Goal: Task Accomplishment & Management: Complete application form

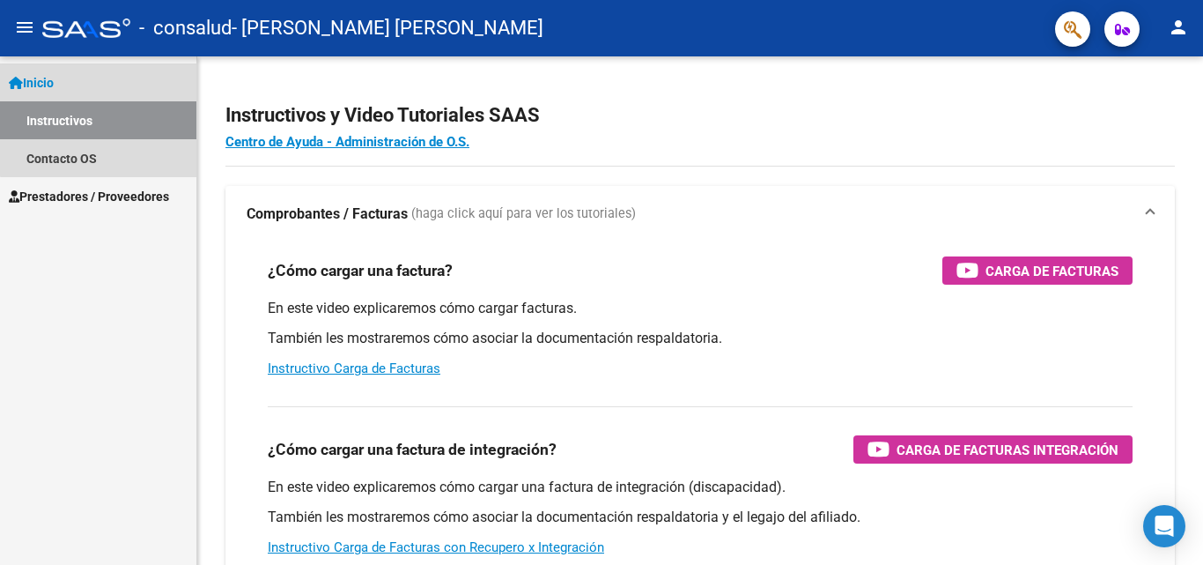
click at [100, 88] on link "Inicio" at bounding box center [98, 82] width 196 height 38
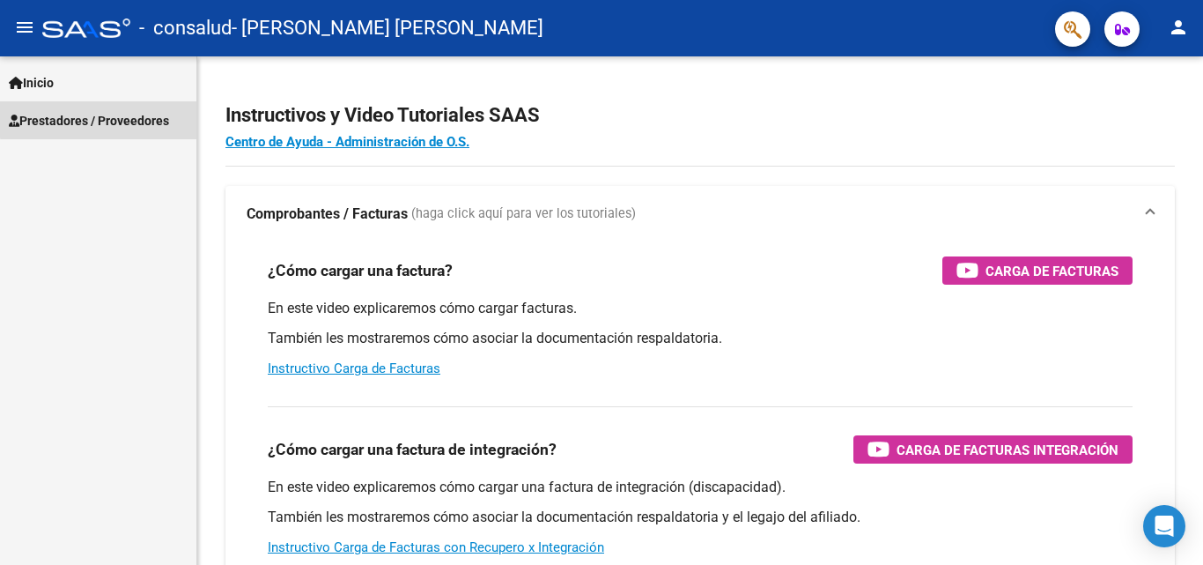
click at [111, 118] on span "Prestadores / Proveedores" at bounding box center [89, 120] width 160 height 19
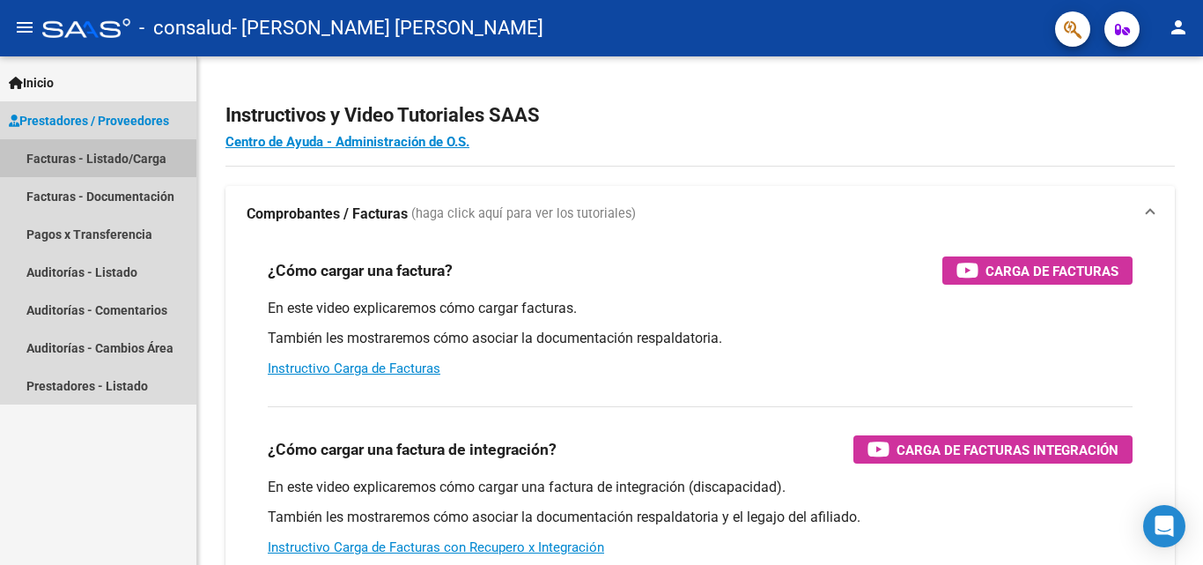
click at [127, 164] on link "Facturas - Listado/Carga" at bounding box center [98, 158] width 196 height 38
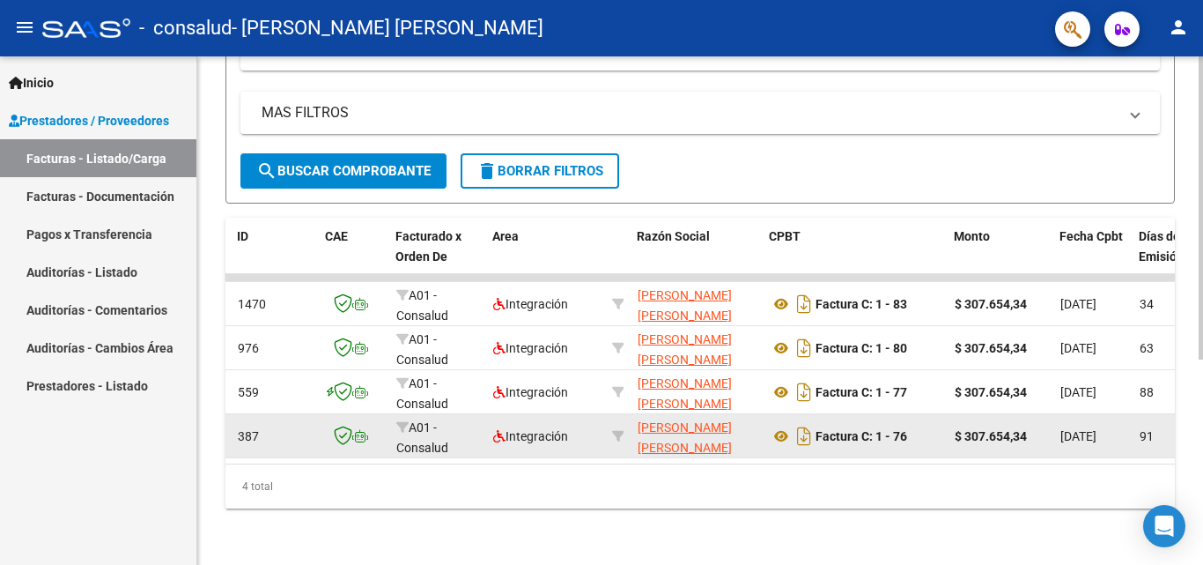
scroll to position [0, 83]
click at [784, 428] on icon at bounding box center [780, 435] width 23 height 21
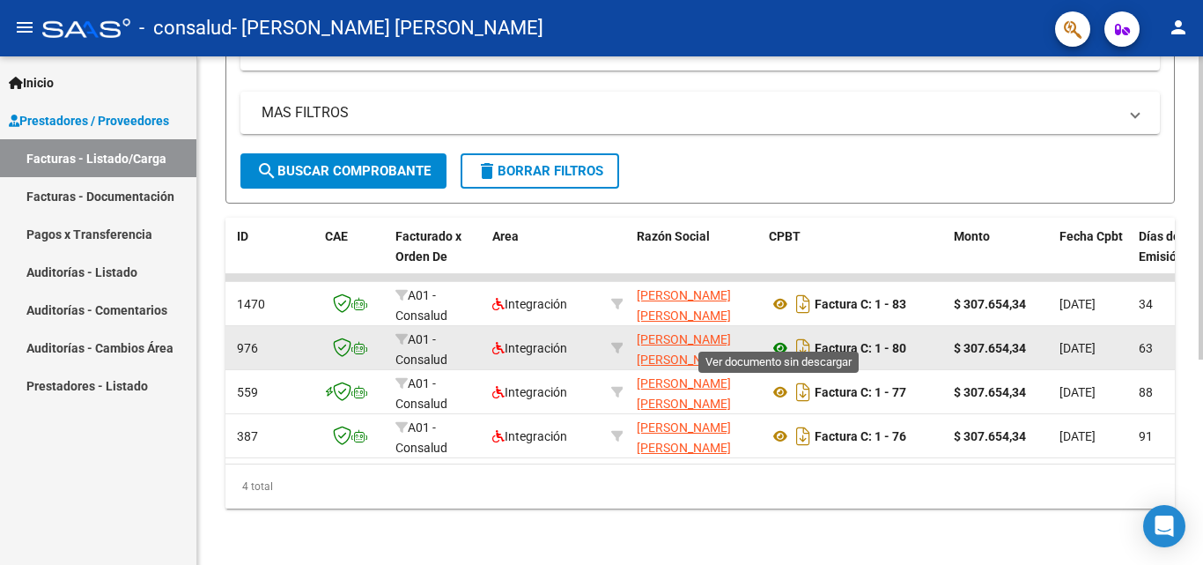
click at [777, 337] on icon at bounding box center [780, 347] width 23 height 21
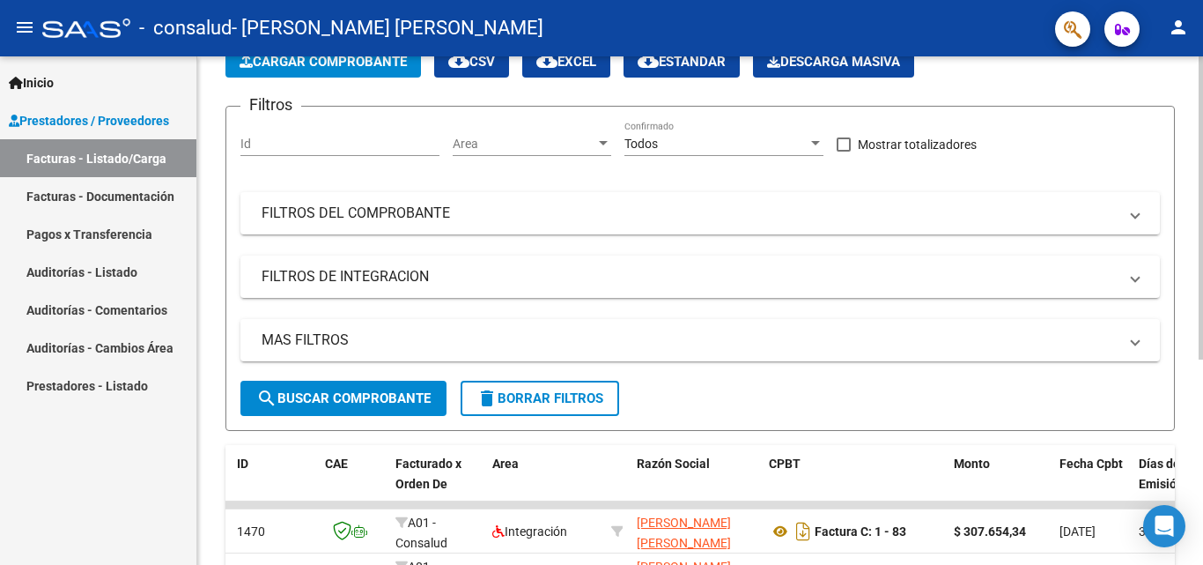
scroll to position [0, 0]
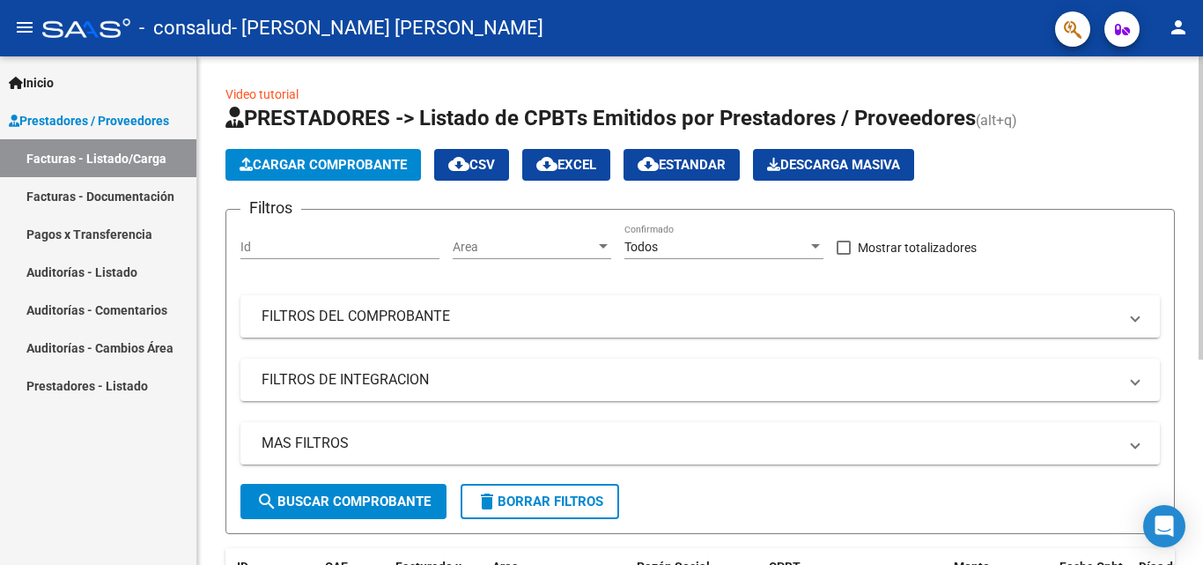
click at [371, 161] on span "Cargar Comprobante" at bounding box center [323, 165] width 167 height 16
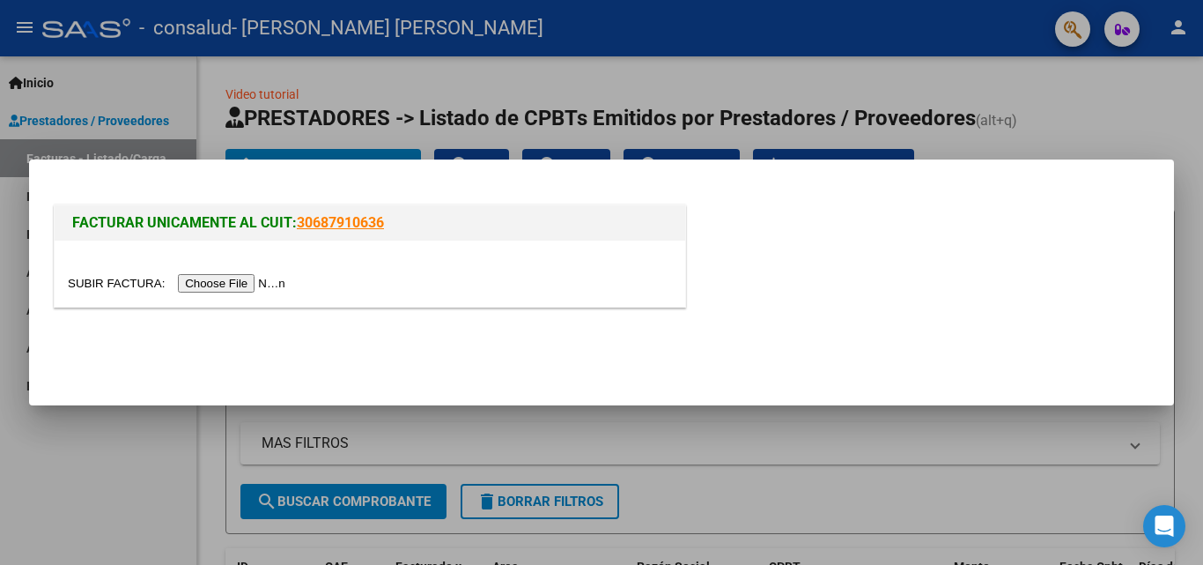
click at [237, 279] on input "file" at bounding box center [179, 283] width 223 height 18
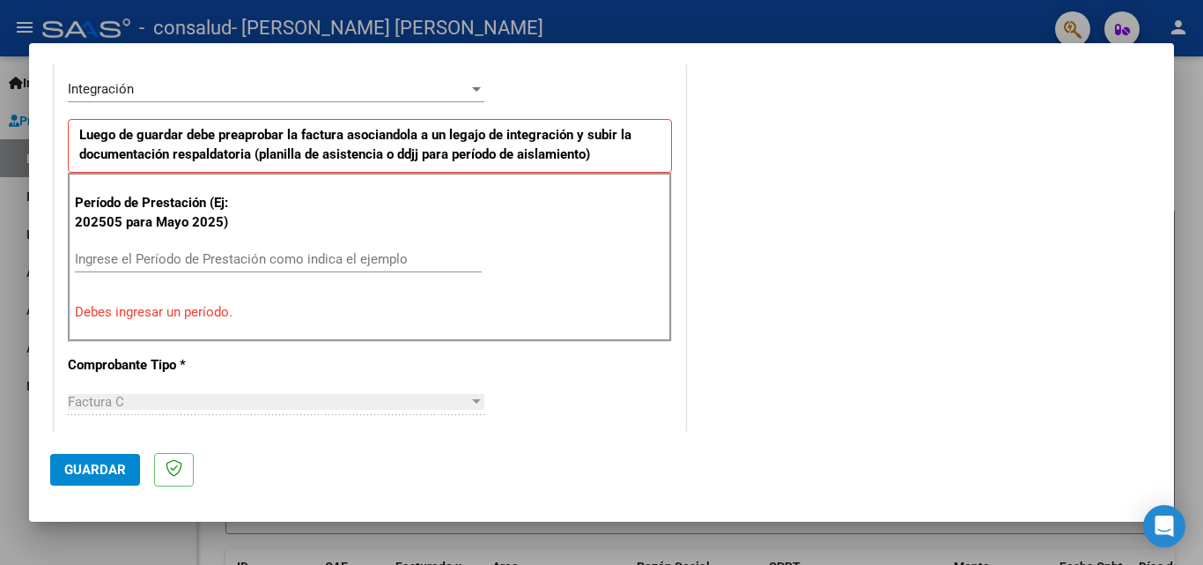
scroll to position [438, 0]
click at [317, 257] on input "Ingrese el Período de Prestación como indica el ejemplo" at bounding box center [278, 258] width 407 height 16
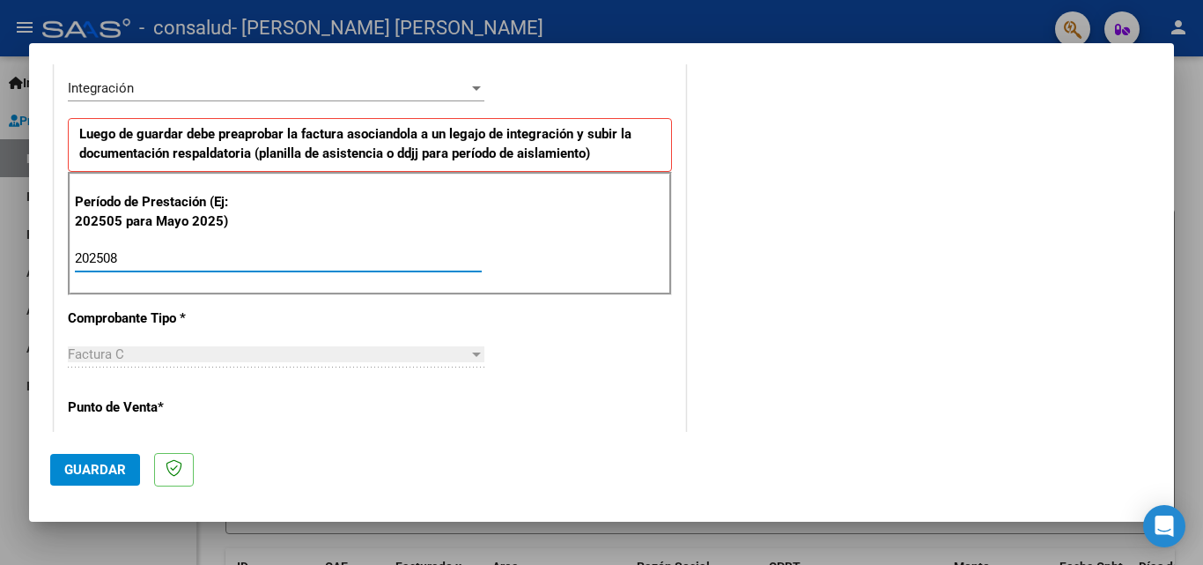
type input "202508"
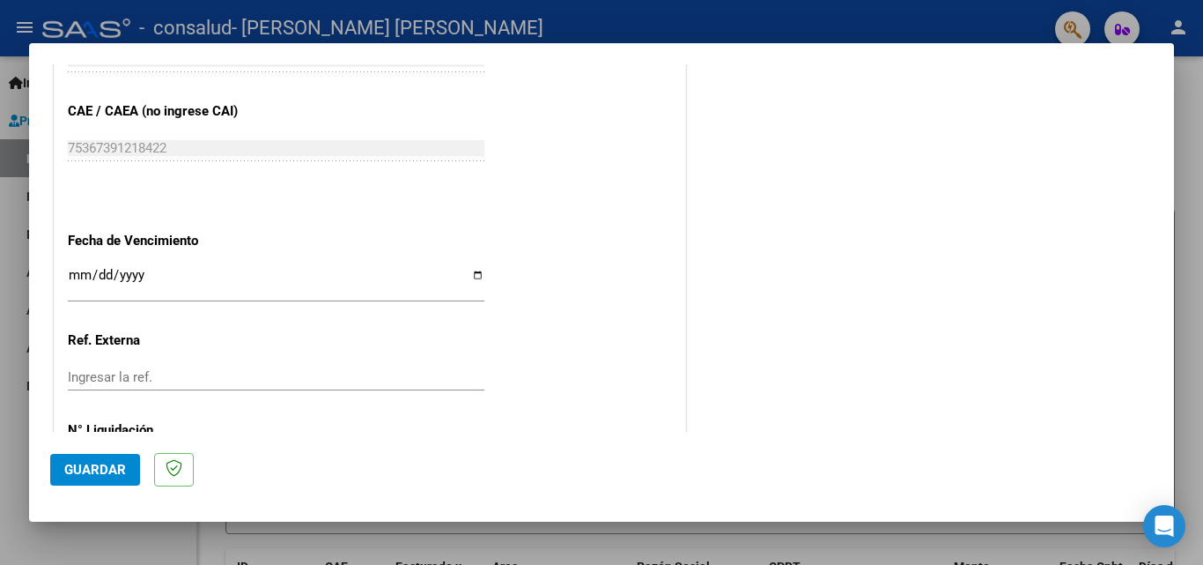
scroll to position [1183, 0]
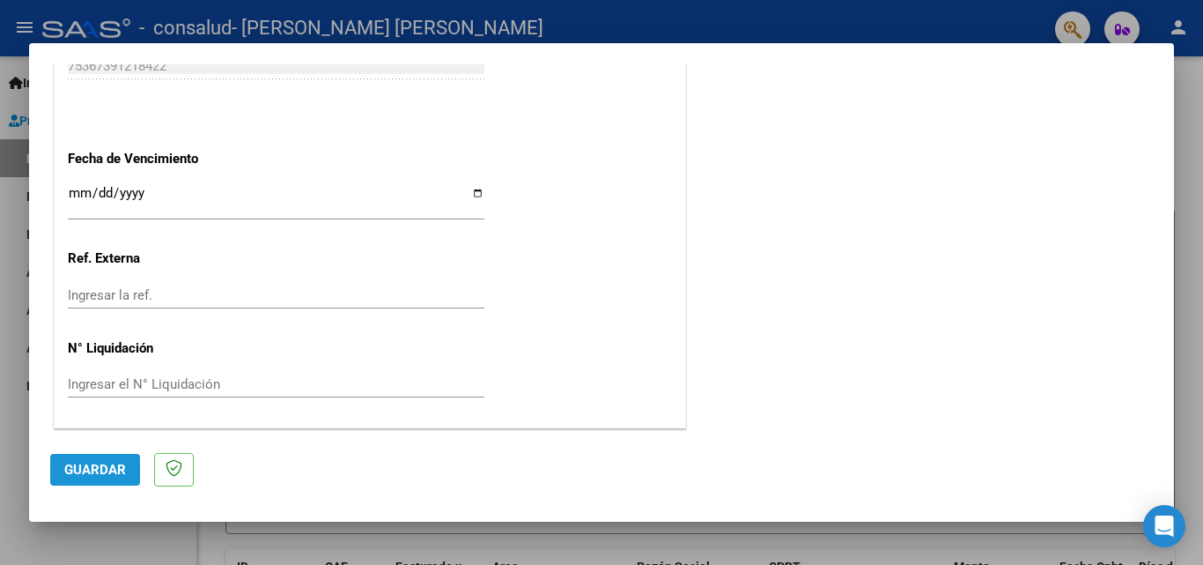
click at [119, 470] on span "Guardar" at bounding box center [95, 470] width 62 height 16
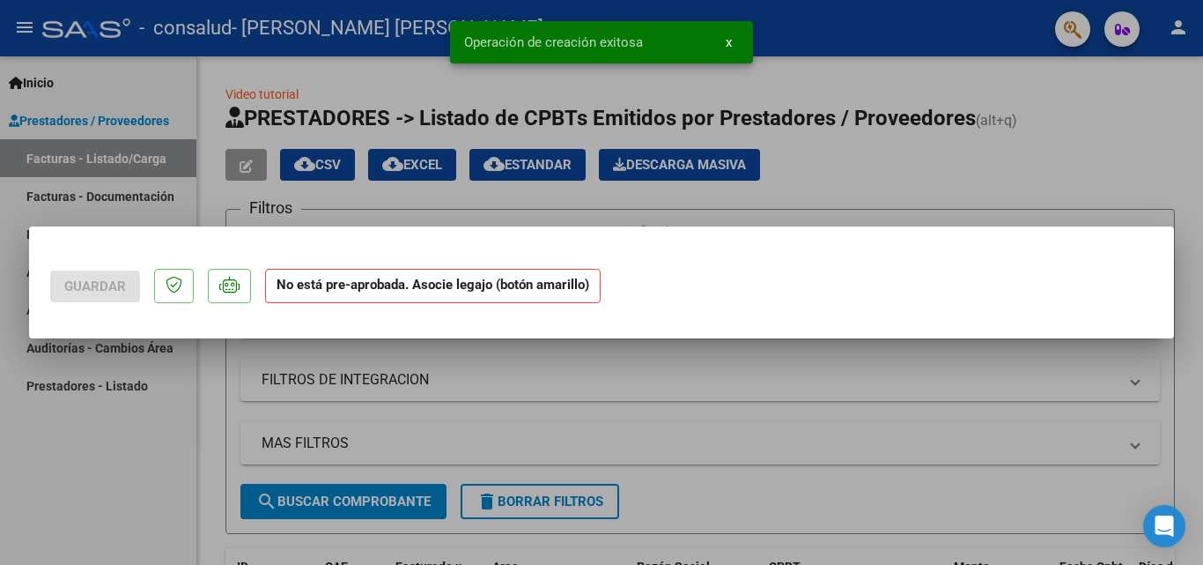
scroll to position [0, 0]
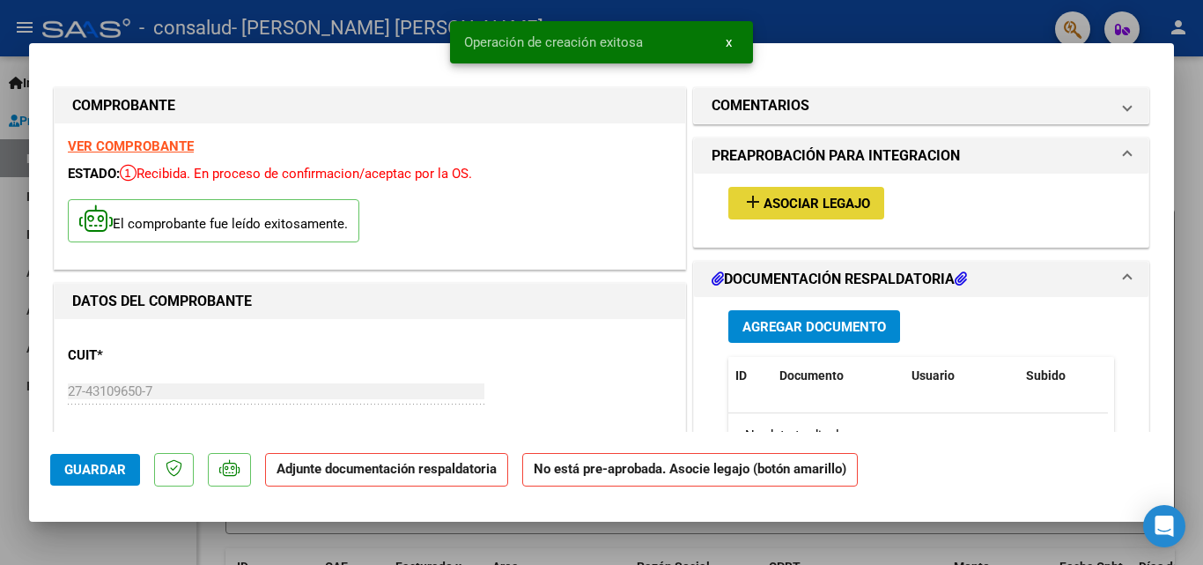
click at [813, 202] on span "Asociar Legajo" at bounding box center [817, 204] width 107 height 16
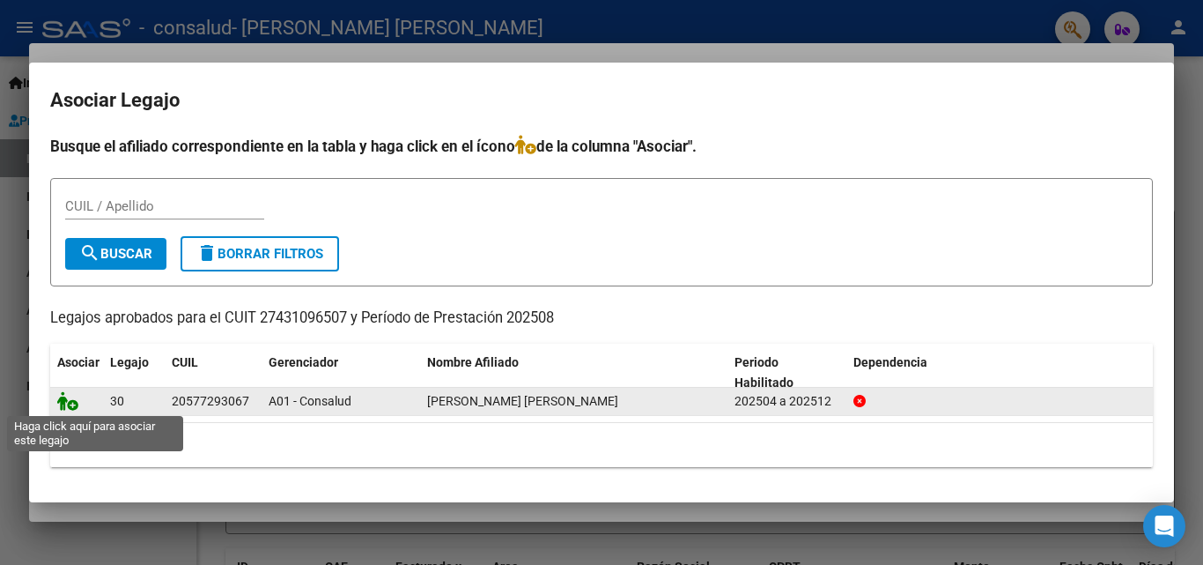
click at [75, 400] on icon at bounding box center [67, 400] width 21 height 19
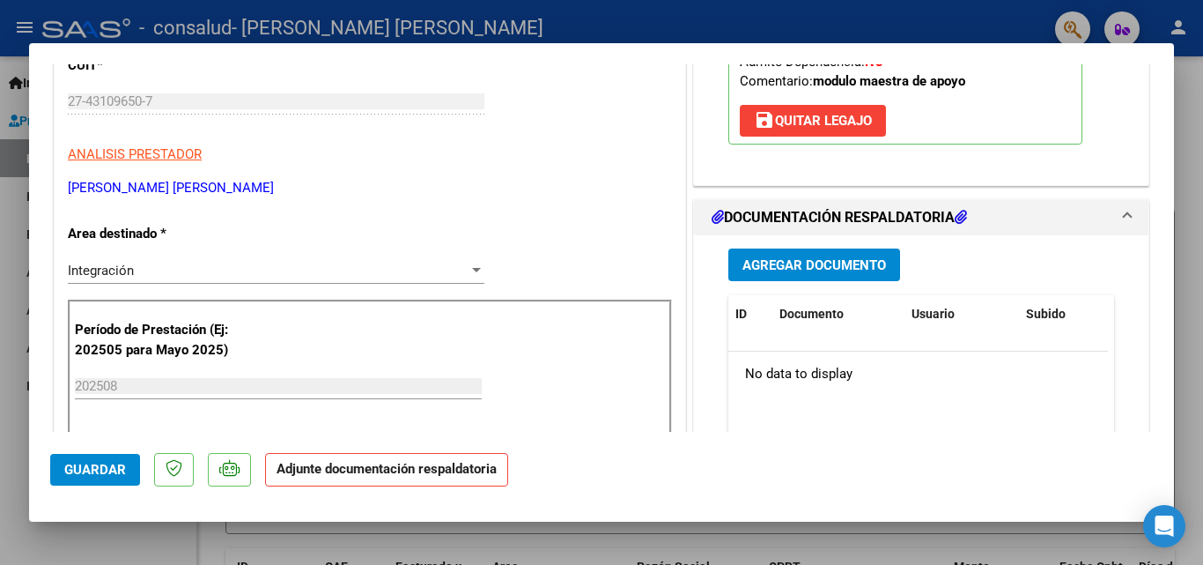
scroll to position [294, 0]
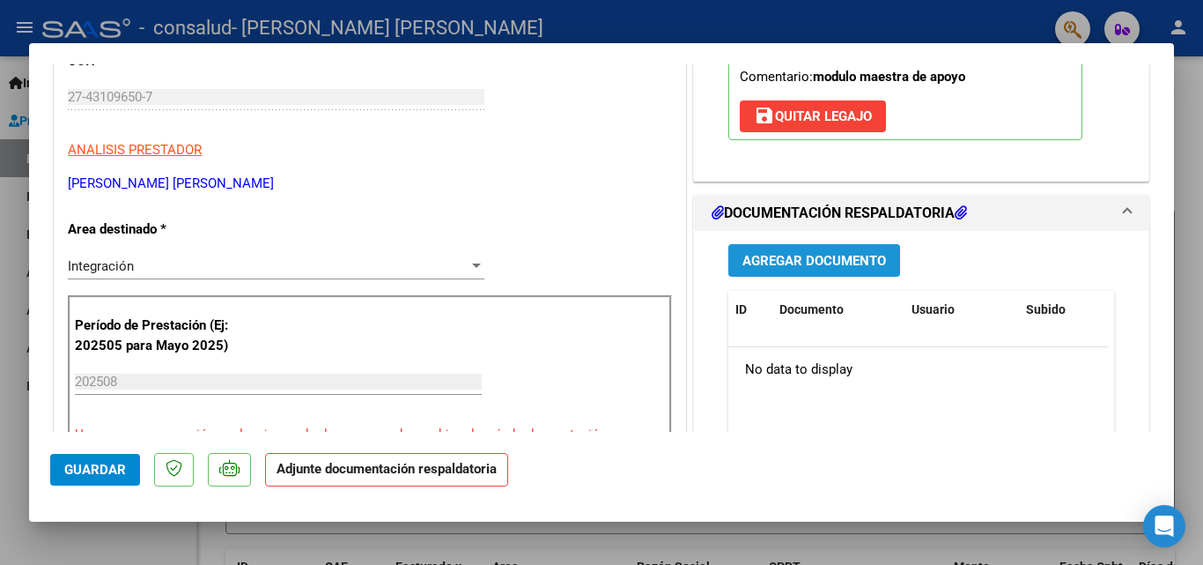
click at [818, 265] on span "Agregar Documento" at bounding box center [814, 261] width 144 height 16
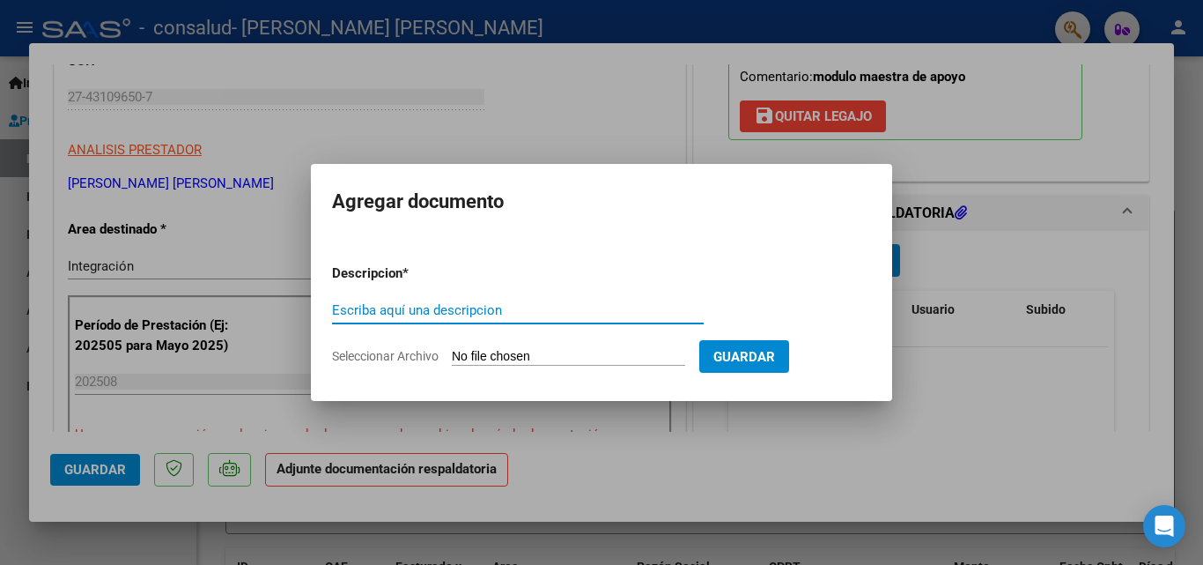
click at [514, 316] on input "Escriba aquí una descripcion" at bounding box center [518, 310] width 372 height 16
type input "PLANILLA DE ASISTENCIA"
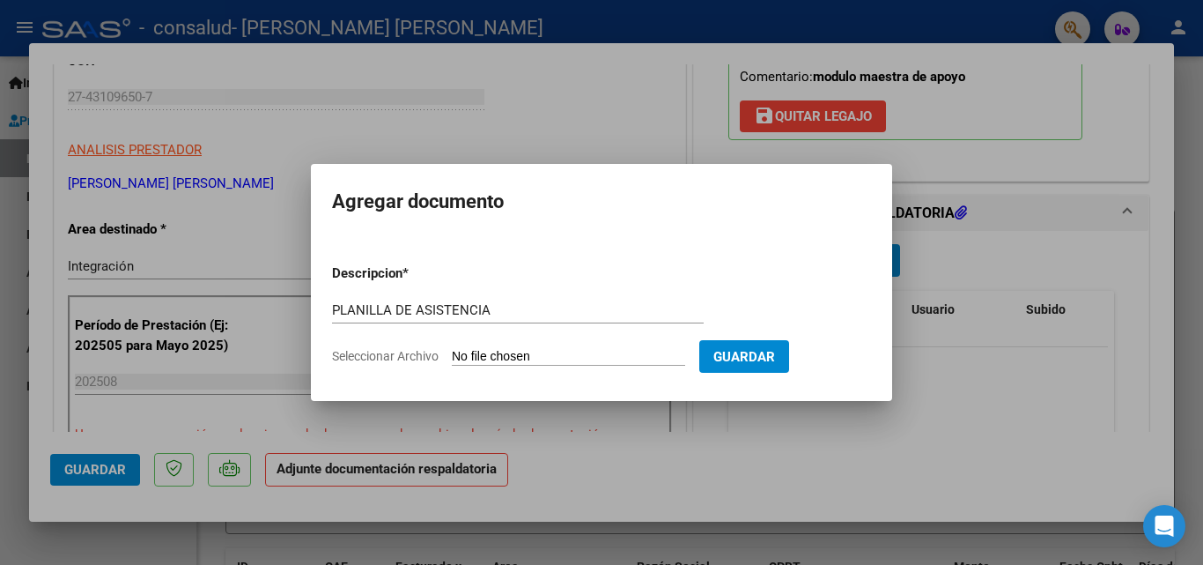
click at [550, 353] on input "Seleccionar Archivo" at bounding box center [568, 357] width 233 height 17
type input "C:\fakepath\CamScanner [DATE] 19.13.pdf"
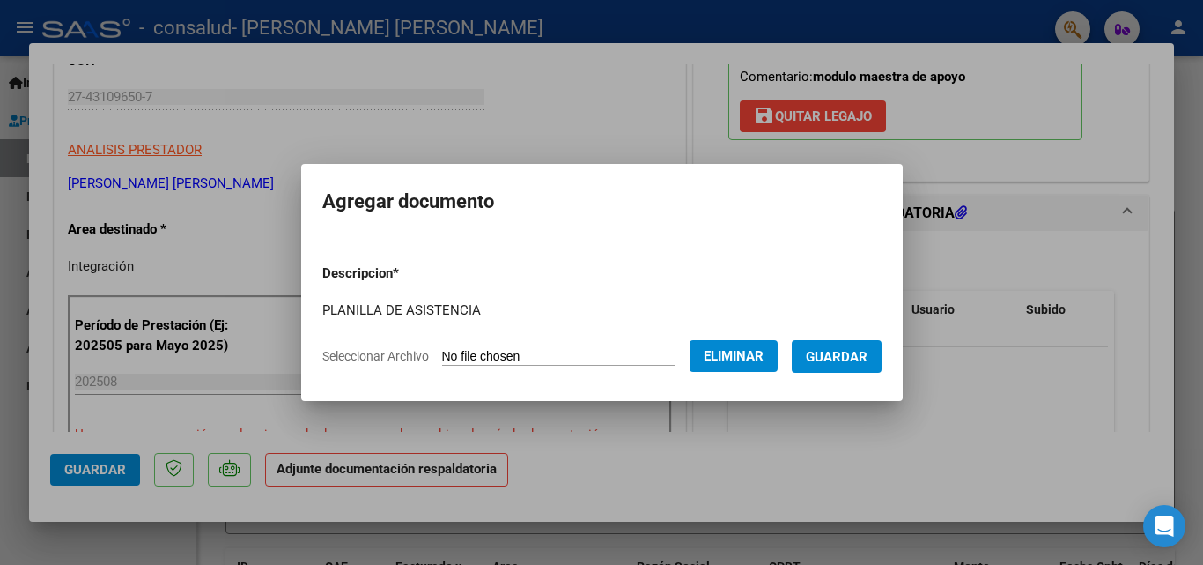
click at [860, 373] on form "Descripcion * PLANILLA DE ASISTENCIA Escriba aquí una descripcion Seleccionar A…" at bounding box center [601, 314] width 559 height 129
click at [856, 354] on span "Guardar" at bounding box center [837, 357] width 62 height 16
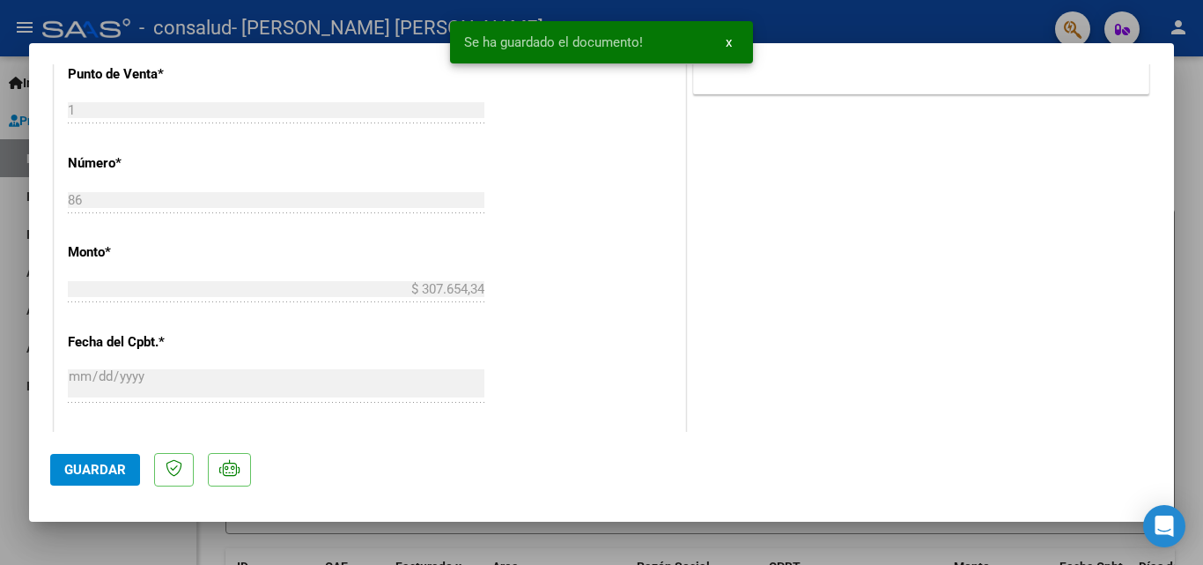
scroll to position [798, 0]
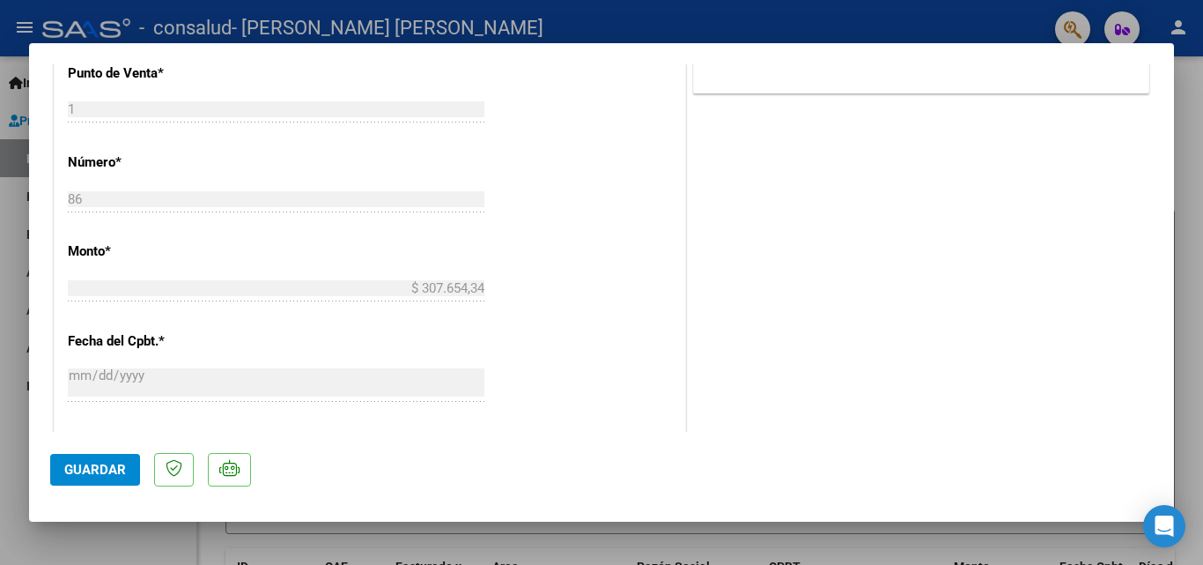
click at [109, 467] on span "Guardar" at bounding box center [95, 470] width 62 height 16
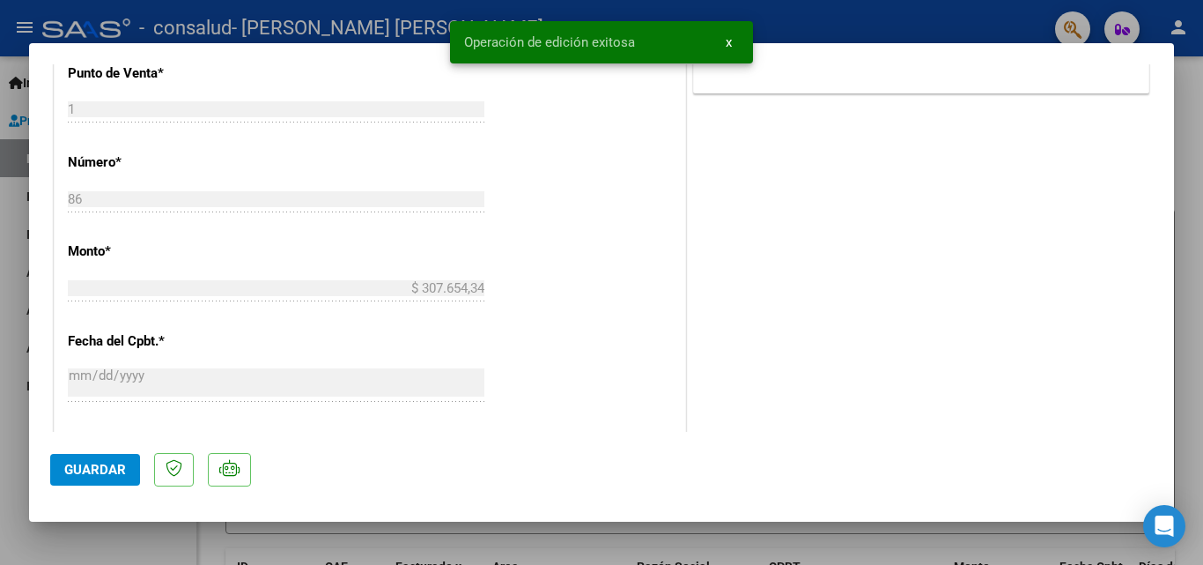
scroll to position [1209, 0]
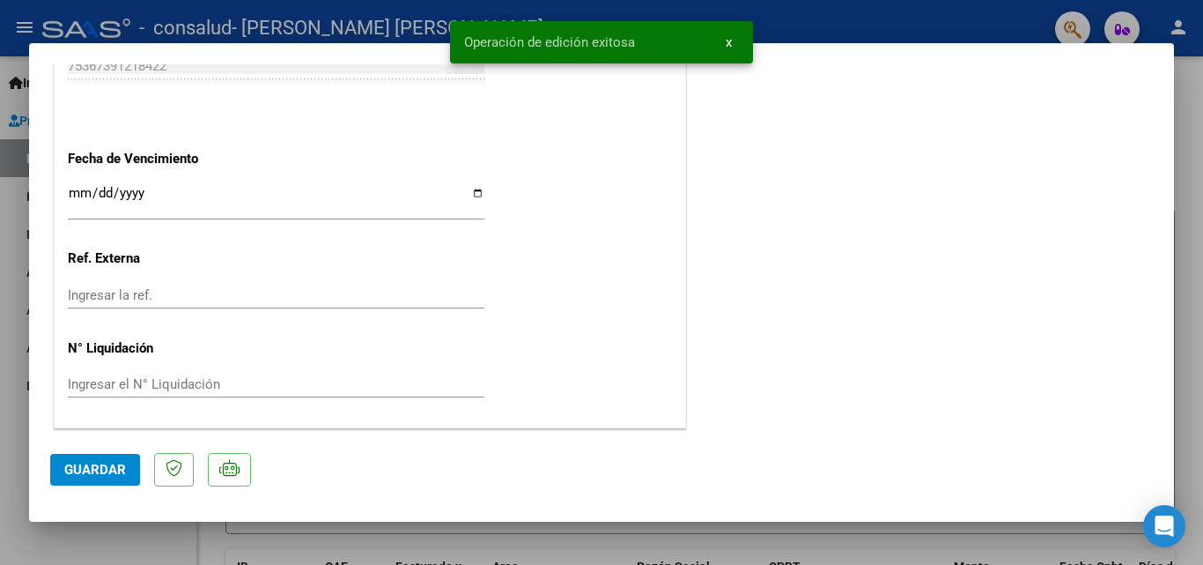
click at [1199, 261] on div at bounding box center [601, 282] width 1203 height 565
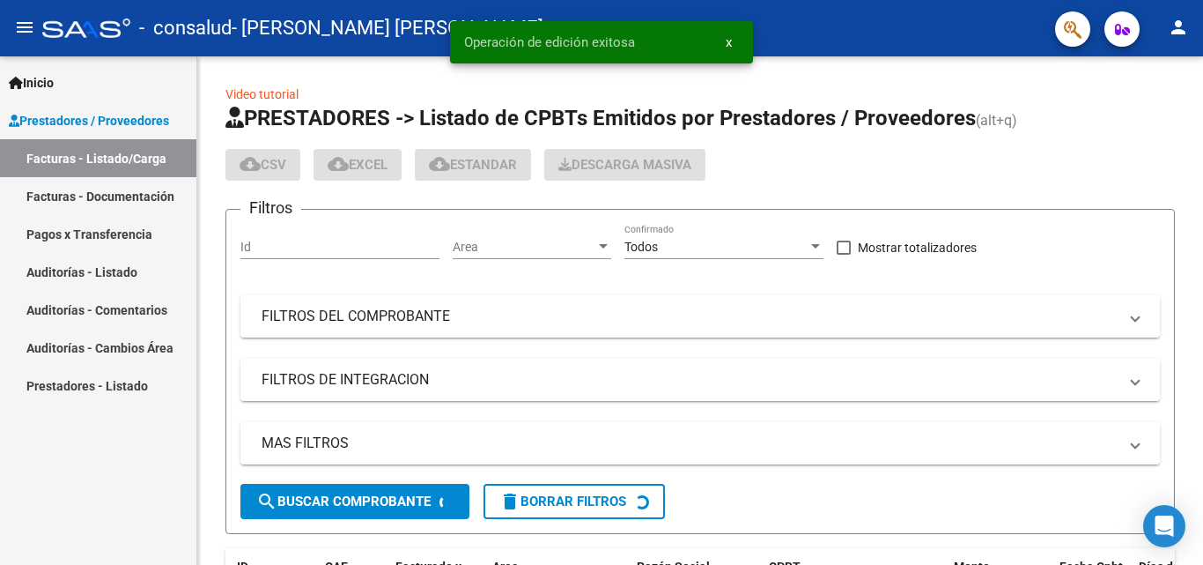
click at [1199, 261] on div at bounding box center [1201, 206] width 4 height 301
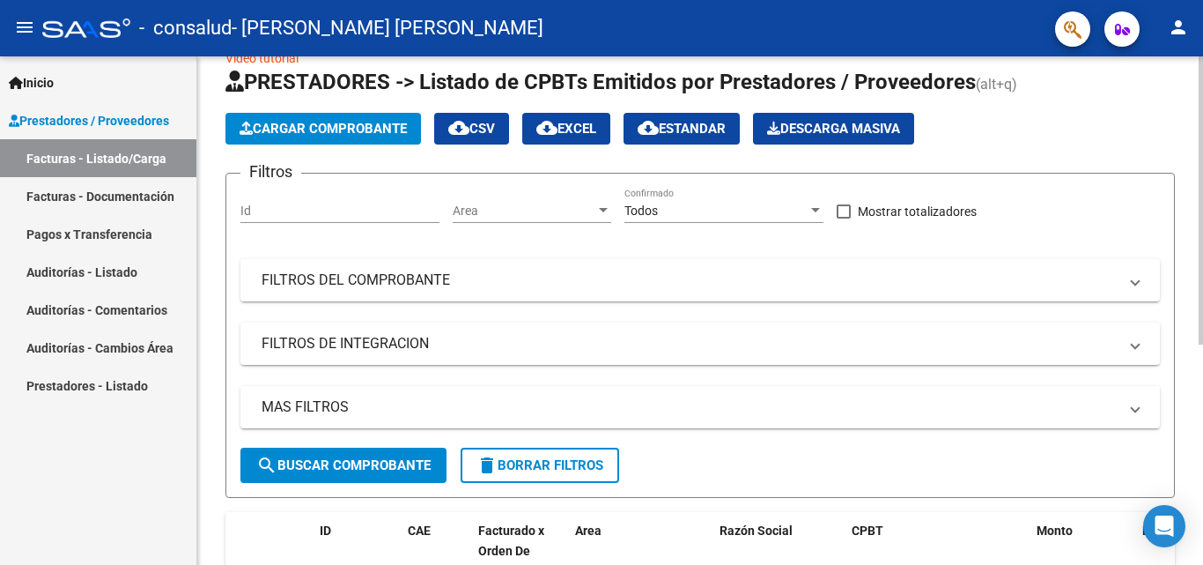
scroll to position [0, 0]
